Goal: Transaction & Acquisition: Download file/media

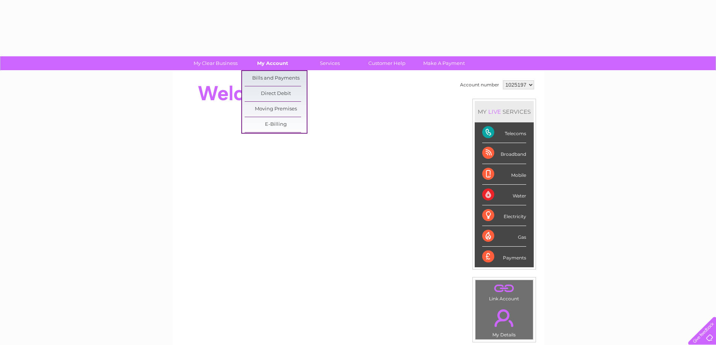
click at [263, 63] on link "My Account" at bounding box center [273, 63] width 62 height 14
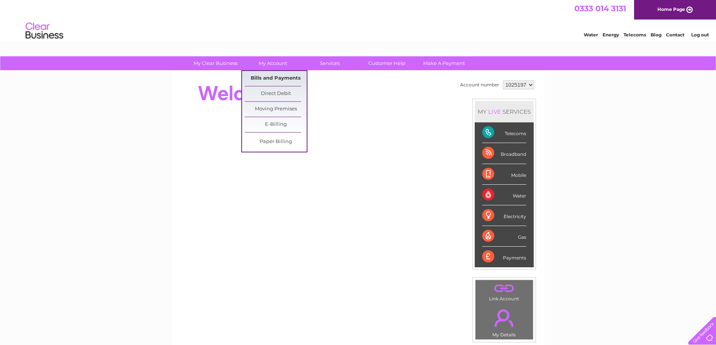
click at [264, 79] on link "Bills and Payments" at bounding box center [276, 78] width 62 height 15
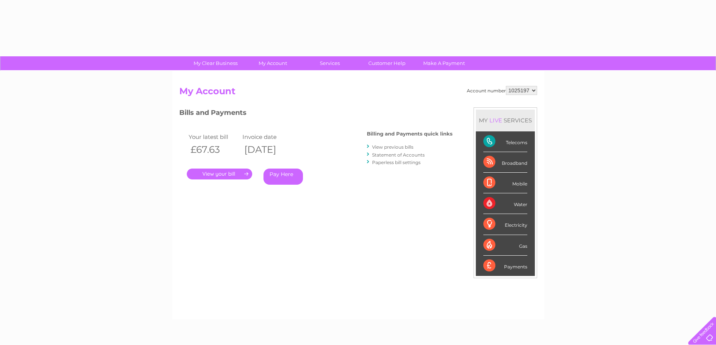
click at [209, 175] on link "." at bounding box center [219, 174] width 65 height 11
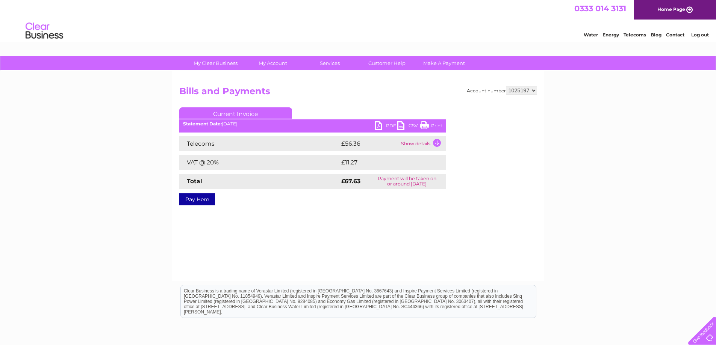
click at [383, 122] on link "PDF" at bounding box center [385, 126] width 23 height 11
